Goal: Task Accomplishment & Management: Use online tool/utility

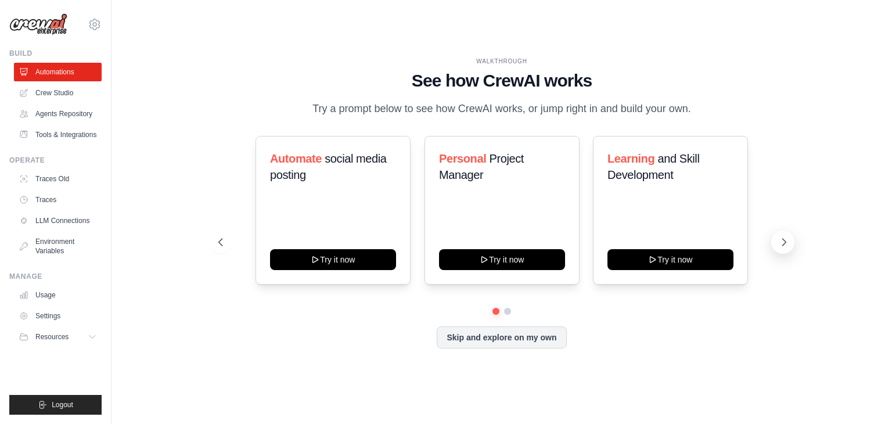
click at [781, 242] on icon at bounding box center [785, 242] width 12 height 12
click at [219, 242] on icon at bounding box center [220, 242] width 12 height 12
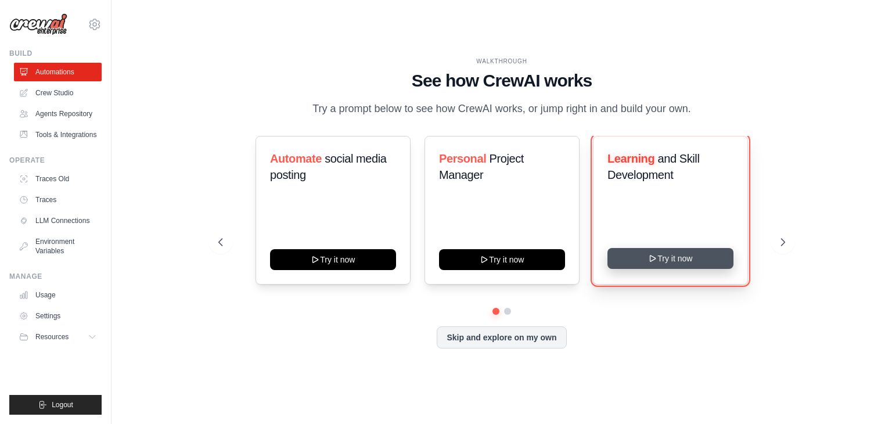
click at [657, 263] on icon at bounding box center [653, 258] width 9 height 9
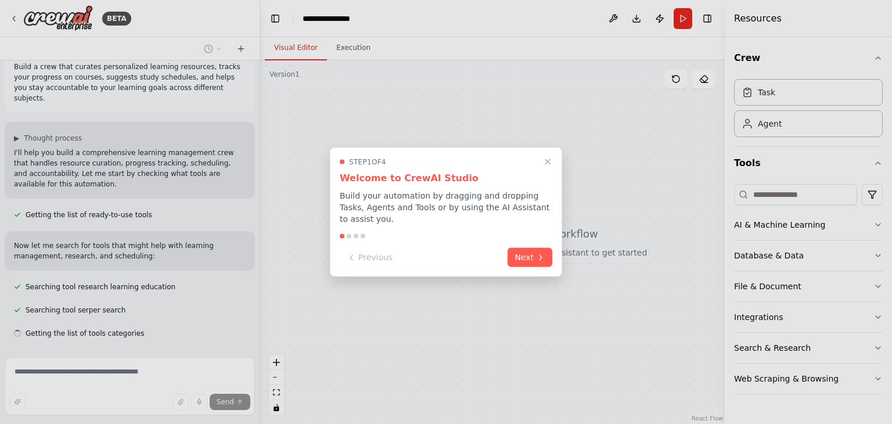
scroll to position [41, 0]
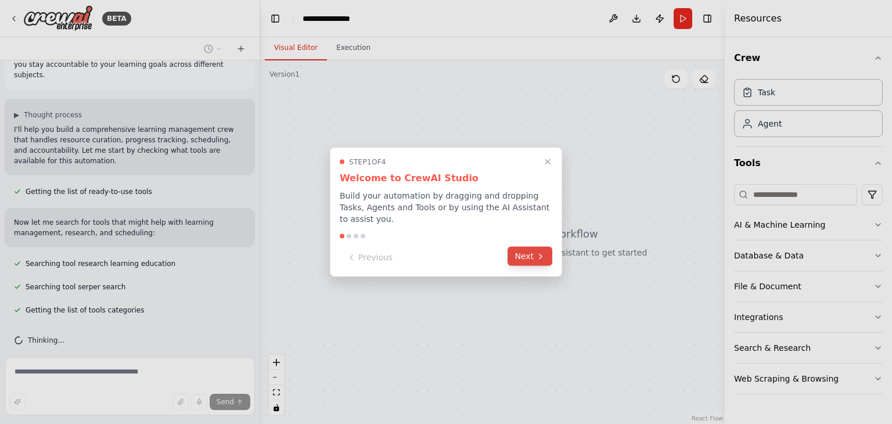
click at [528, 252] on button "Next" at bounding box center [530, 256] width 45 height 19
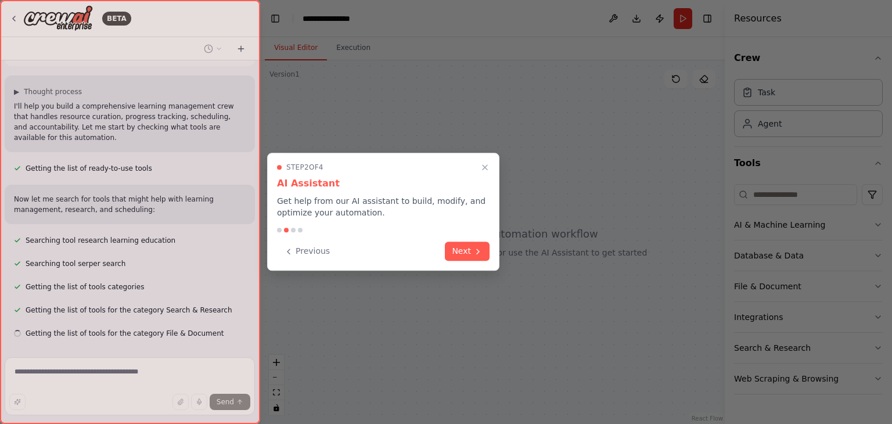
scroll to position [87, 0]
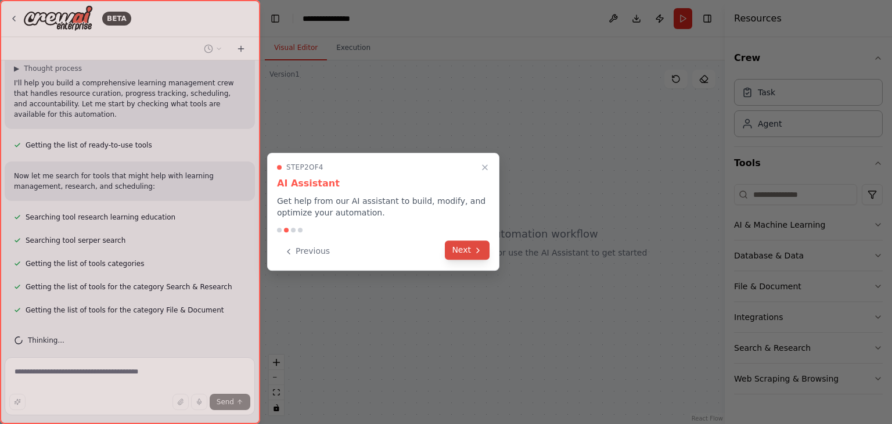
click at [460, 252] on button "Next" at bounding box center [467, 250] width 45 height 19
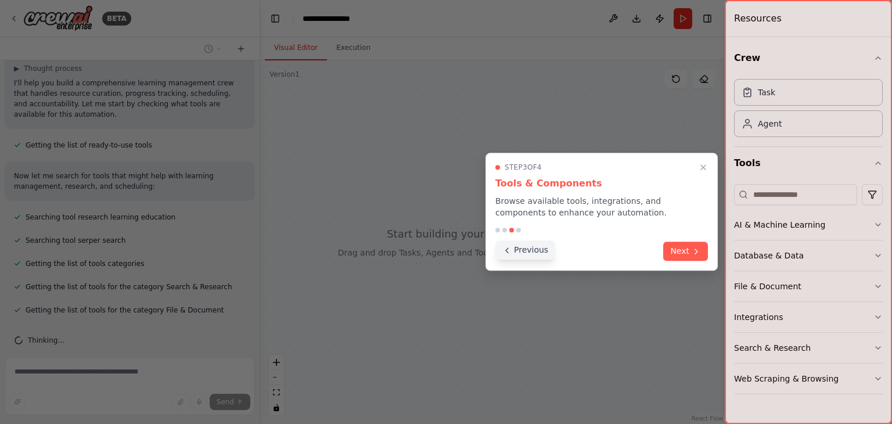
click at [515, 256] on button "Previous" at bounding box center [526, 250] width 60 height 19
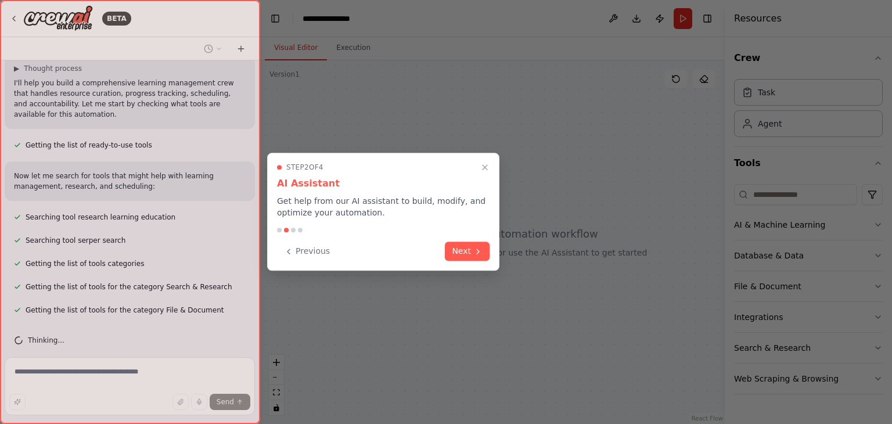
click at [515, 256] on div at bounding box center [446, 212] width 892 height 424
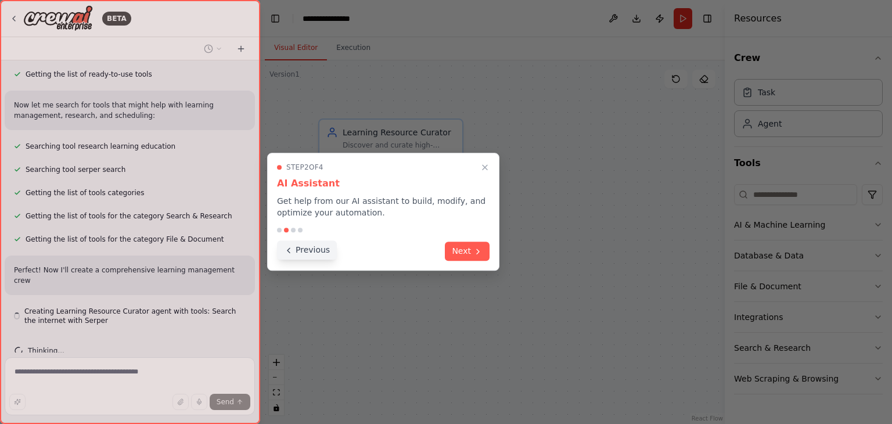
click at [296, 259] on button "Previous" at bounding box center [307, 250] width 60 height 19
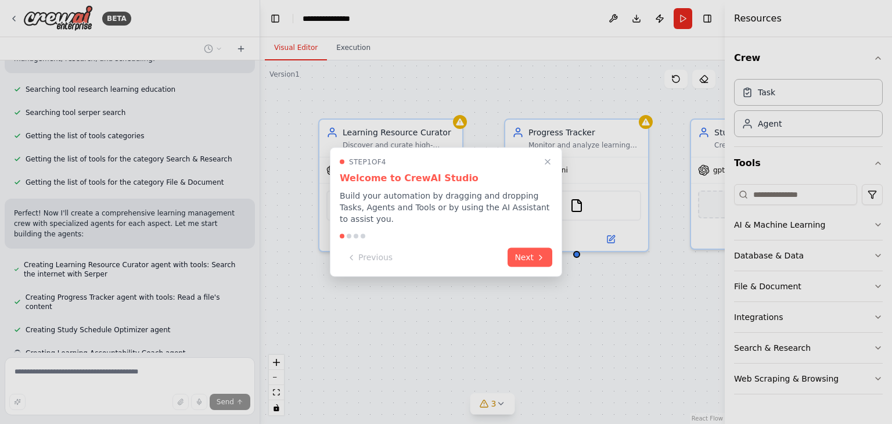
scroll to position [238, 0]
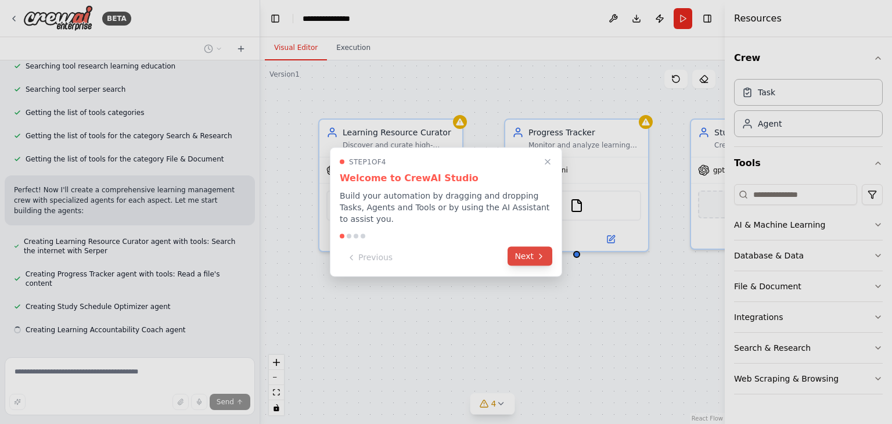
click at [533, 253] on button "Next" at bounding box center [530, 256] width 45 height 19
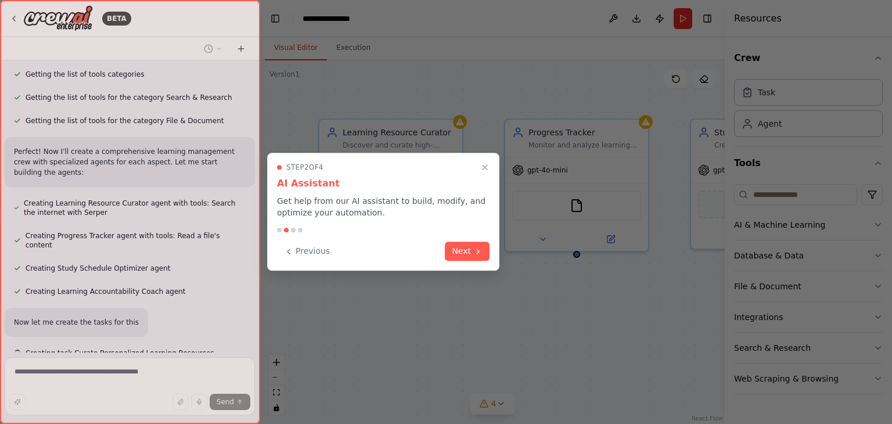
scroll to position [300, 0]
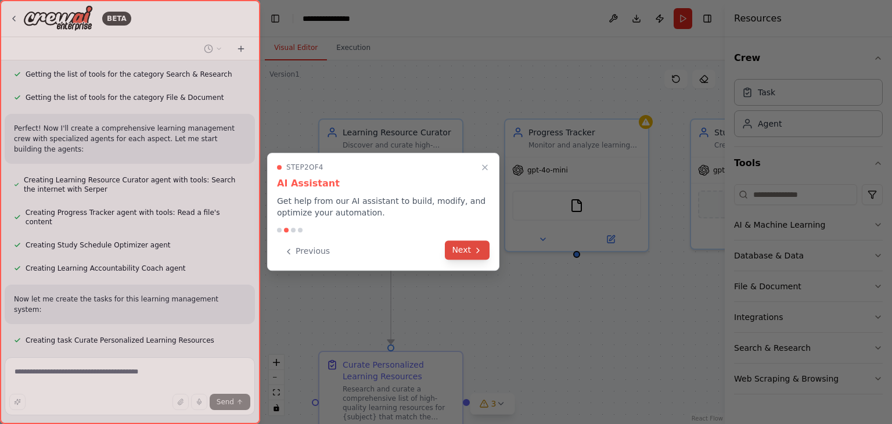
click at [462, 250] on button "Next" at bounding box center [467, 250] width 45 height 19
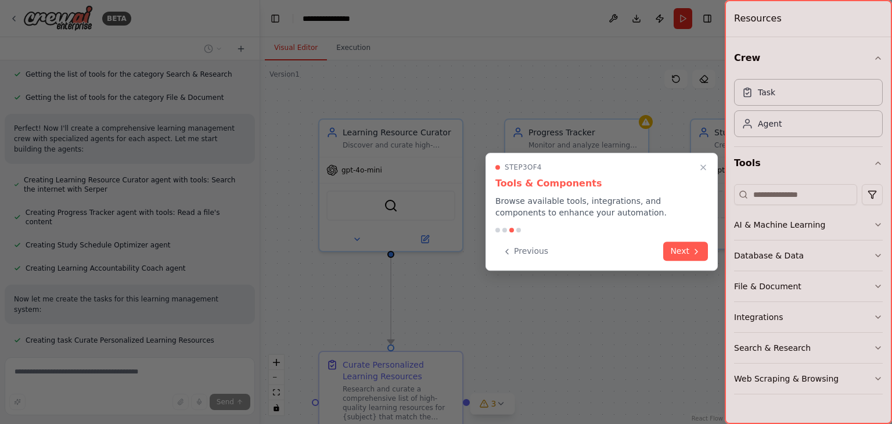
scroll to position [323, 0]
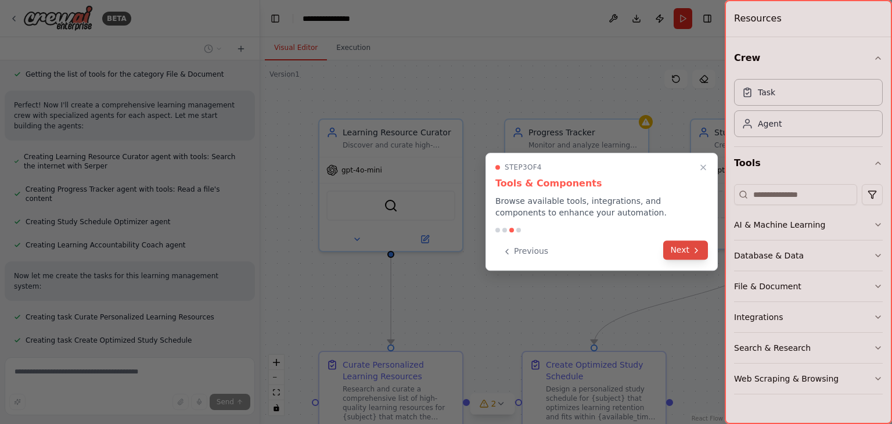
click at [694, 251] on icon at bounding box center [696, 250] width 9 height 9
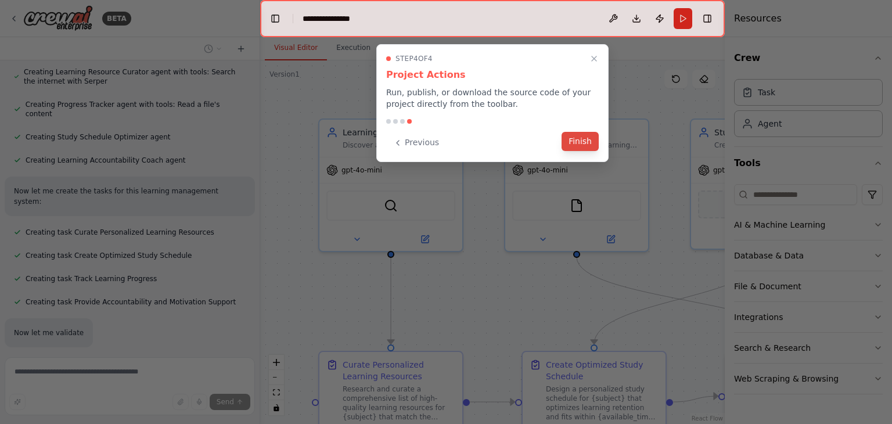
scroll to position [431, 0]
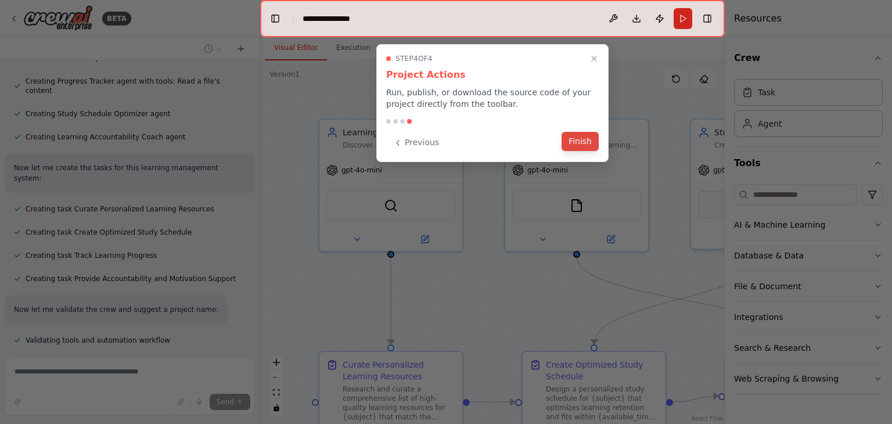
click at [578, 144] on button "Finish" at bounding box center [580, 141] width 37 height 19
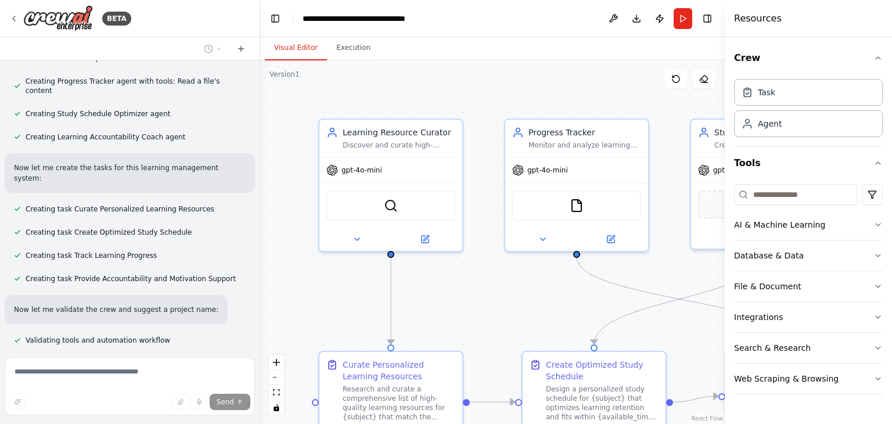
scroll to position [454, 0]
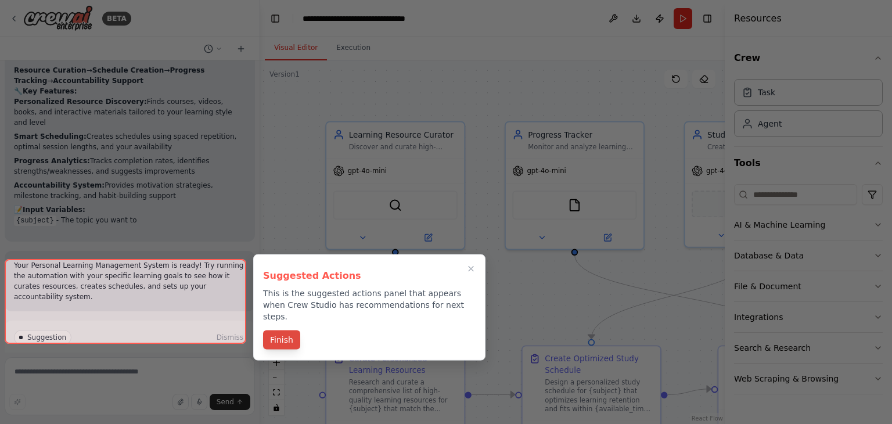
click at [286, 332] on button "Finish" at bounding box center [281, 340] width 37 height 19
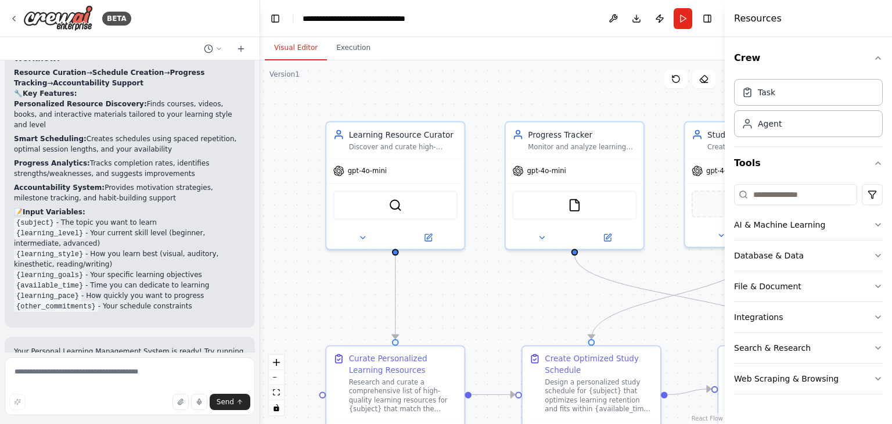
scroll to position [1023, 0]
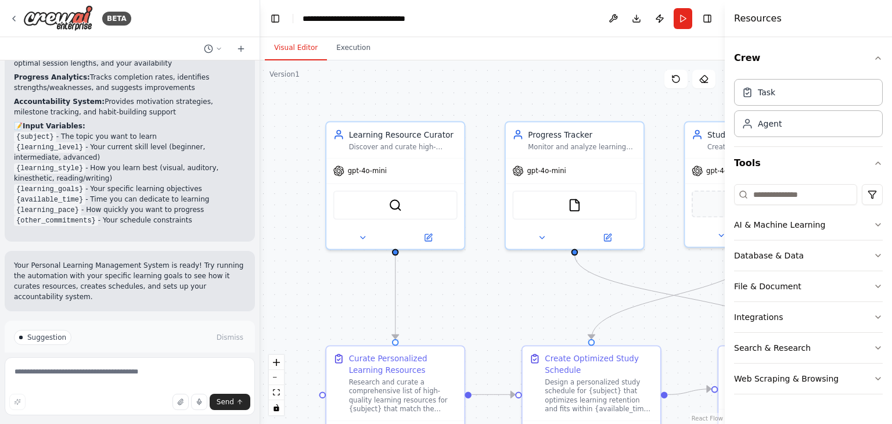
click at [145, 382] on span "Run Automation" at bounding box center [135, 386] width 56 height 9
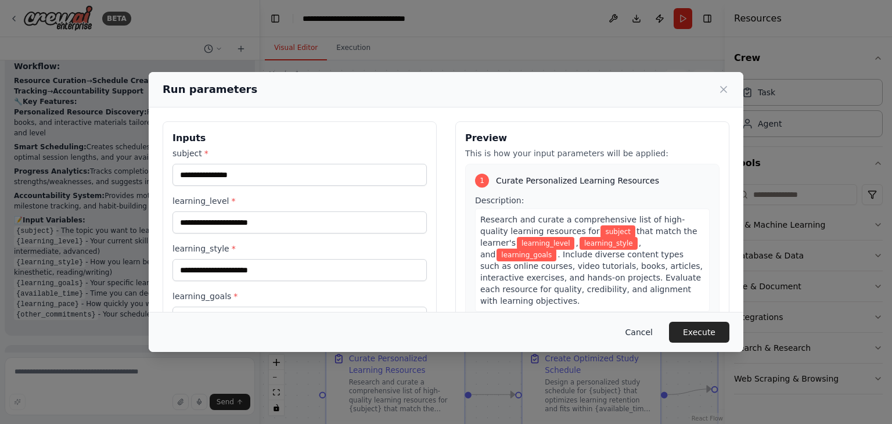
click at [655, 340] on button "Cancel" at bounding box center [639, 332] width 46 height 21
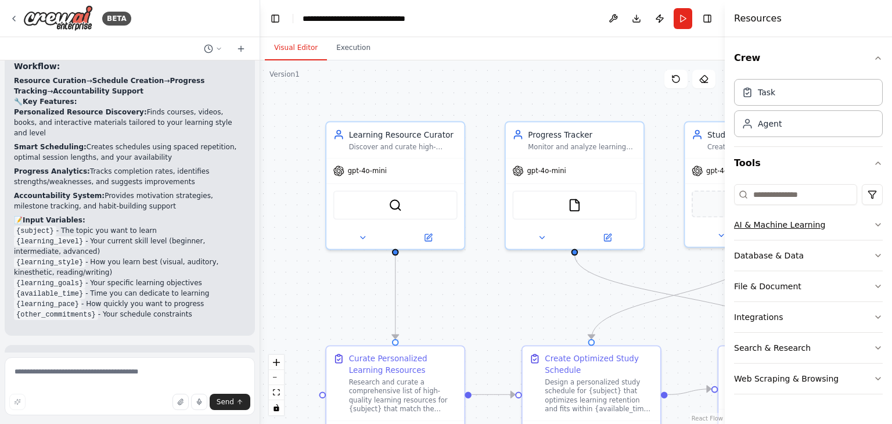
click at [874, 223] on icon "button" at bounding box center [878, 224] width 9 height 9
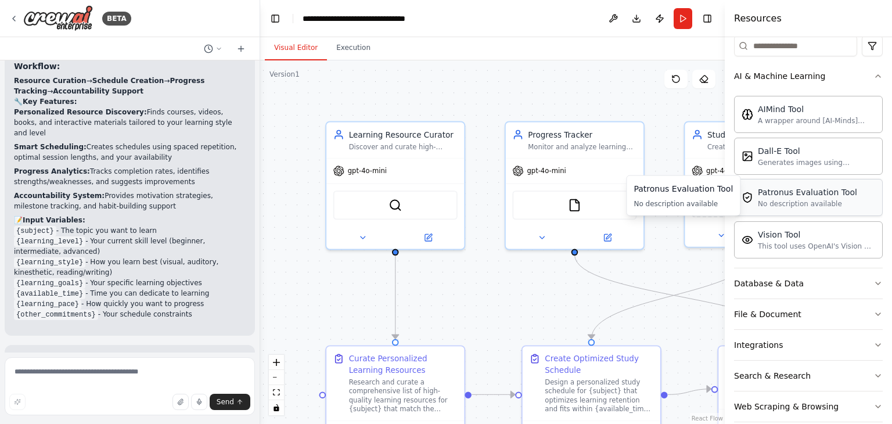
scroll to position [150, 0]
click at [874, 278] on icon "button" at bounding box center [878, 282] width 9 height 9
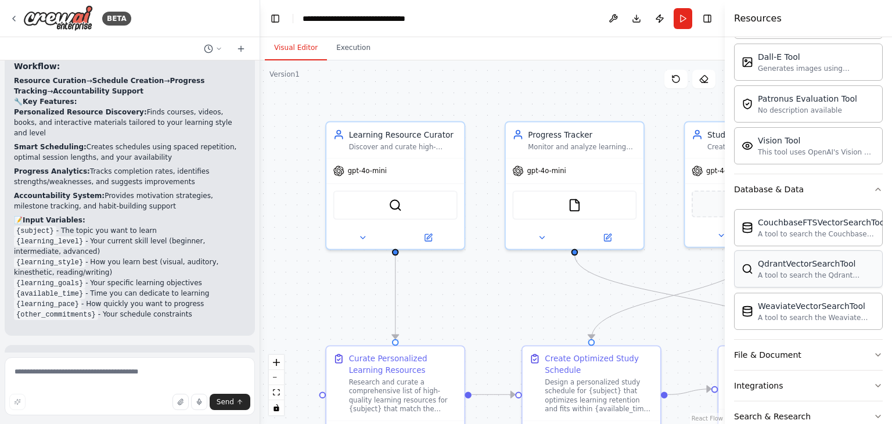
scroll to position [297, 0]
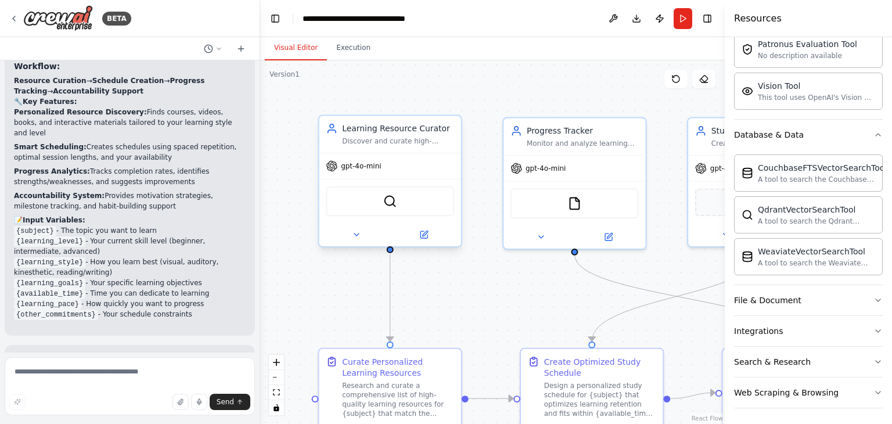
click at [368, 170] on div "gpt-4o-mini" at bounding box center [353, 166] width 55 height 12
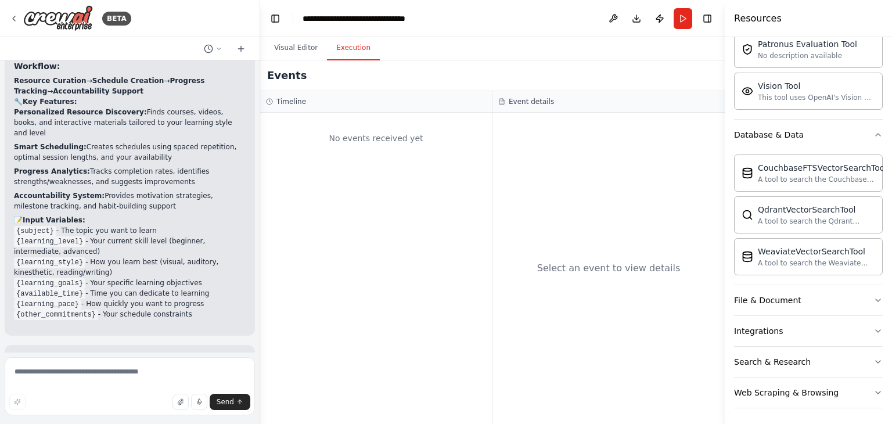
click at [352, 53] on button "Execution" at bounding box center [353, 48] width 53 height 24
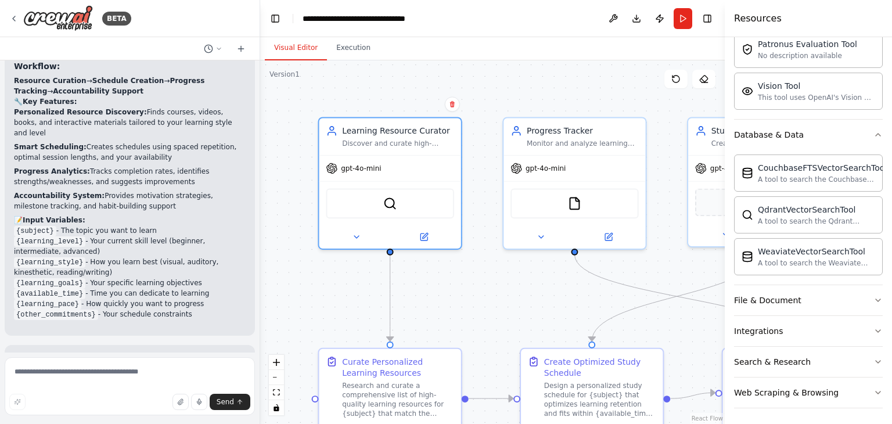
click at [292, 47] on button "Visual Editor" at bounding box center [296, 48] width 62 height 24
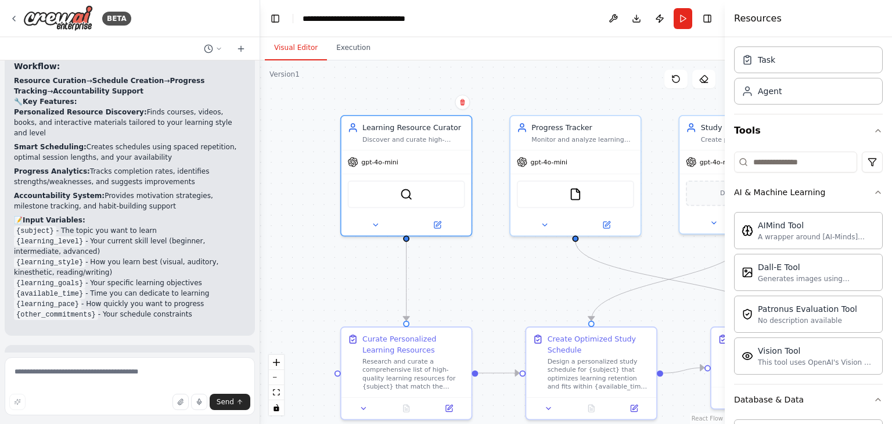
scroll to position [0, 0]
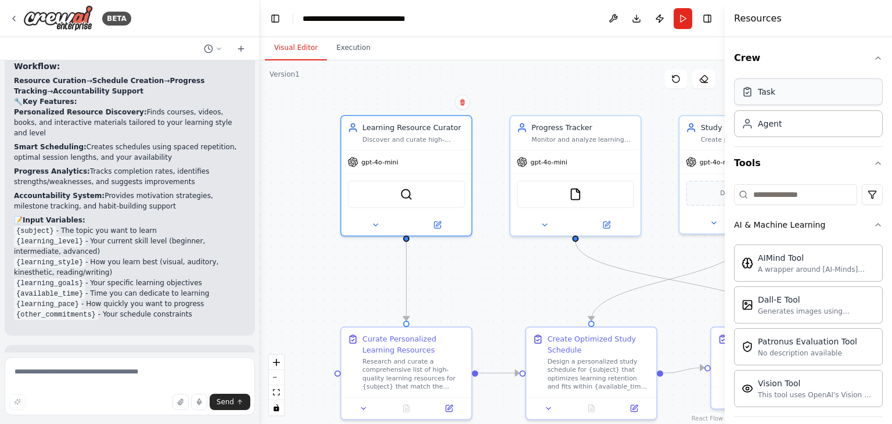
click at [770, 103] on div "Task" at bounding box center [808, 91] width 149 height 27
click at [772, 133] on div "Agent" at bounding box center [808, 123] width 149 height 27
click at [773, 223] on div "AI & Machine Learning" at bounding box center [779, 225] width 91 height 12
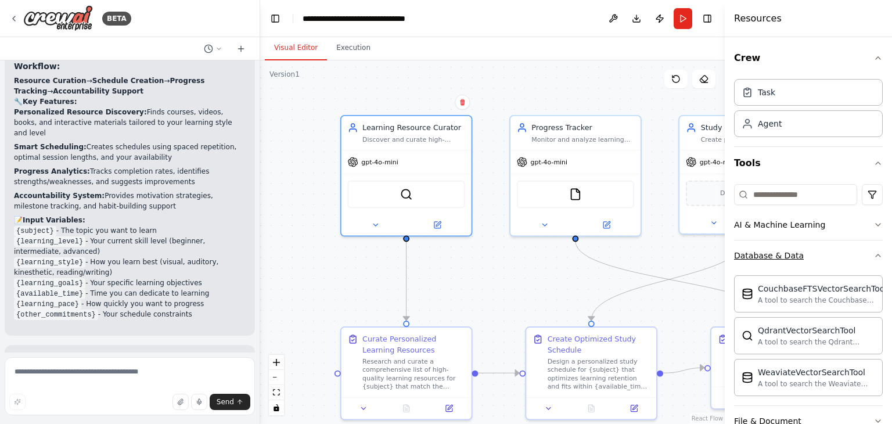
click at [781, 260] on div "Database & Data" at bounding box center [769, 256] width 70 height 12
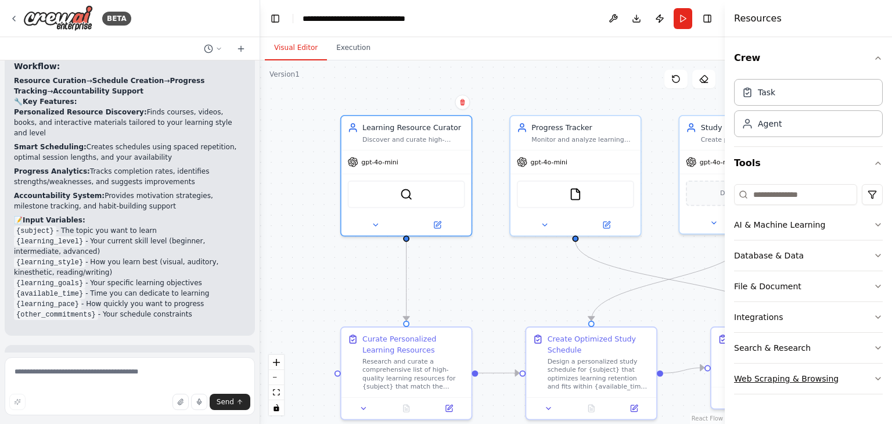
click at [771, 374] on div "Web Scraping & Browsing" at bounding box center [786, 379] width 105 height 12
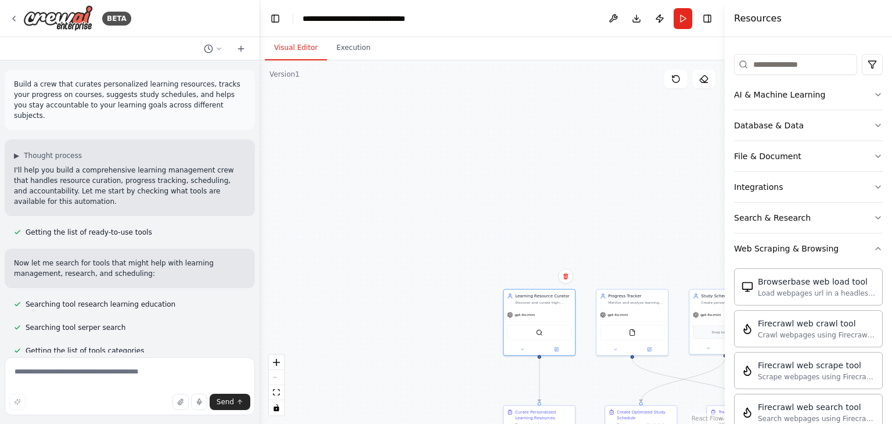
scroll to position [928, 0]
